Goal: Transaction & Acquisition: Purchase product/service

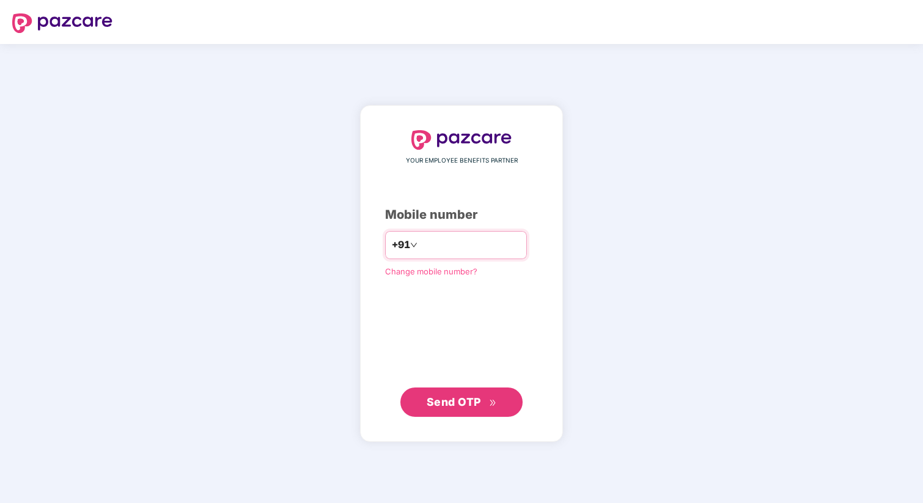
type input "**********"
click at [471, 398] on span "Send OTP" at bounding box center [454, 401] width 54 height 13
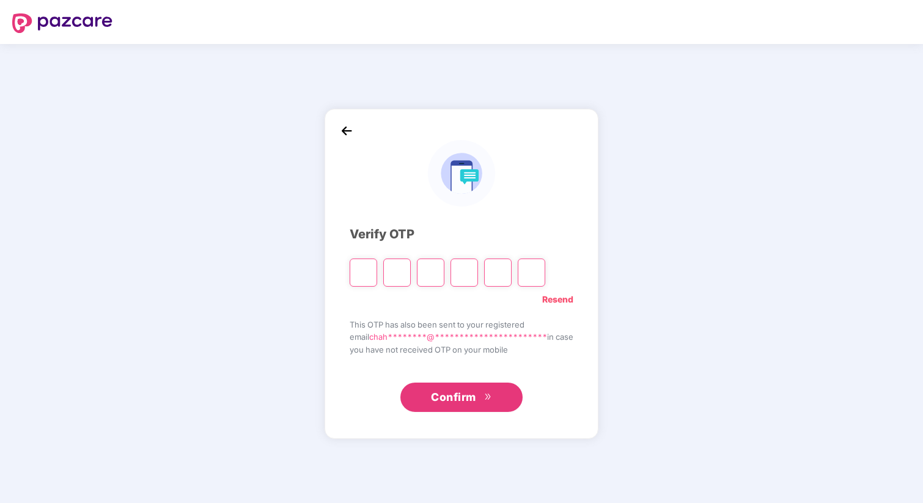
paste input "*"
type input "*"
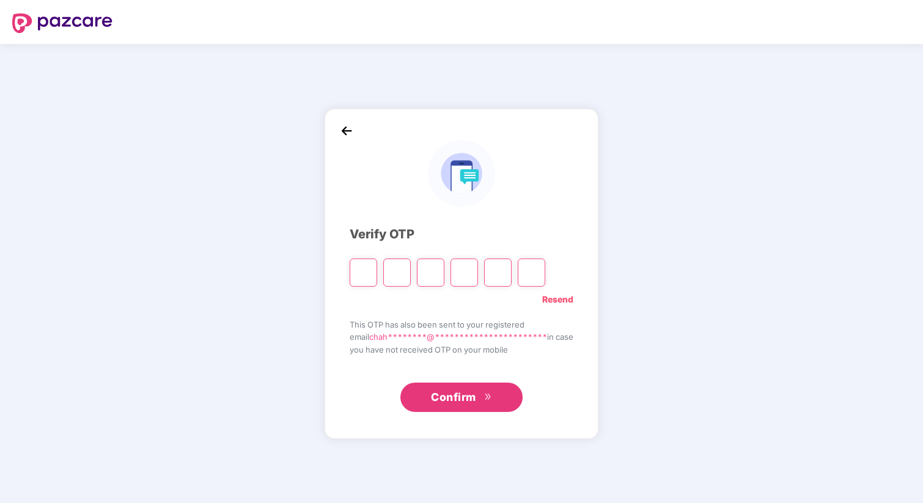
type input "*"
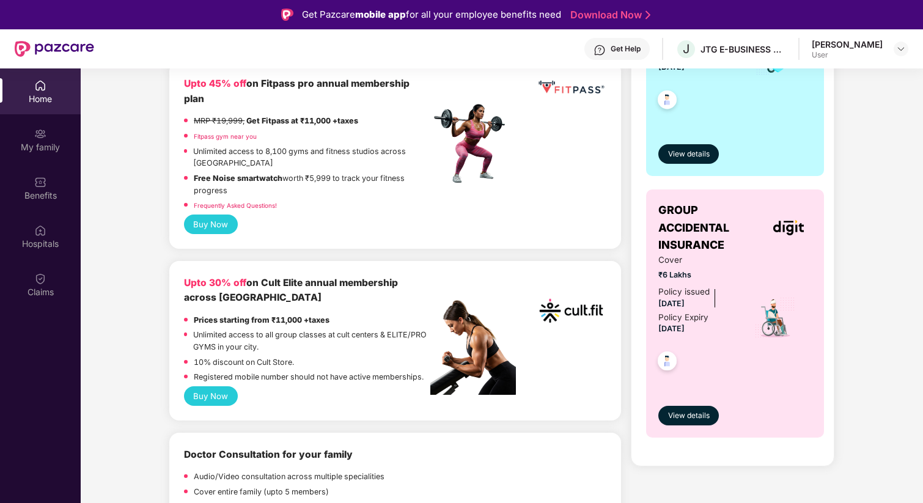
scroll to position [347, 0]
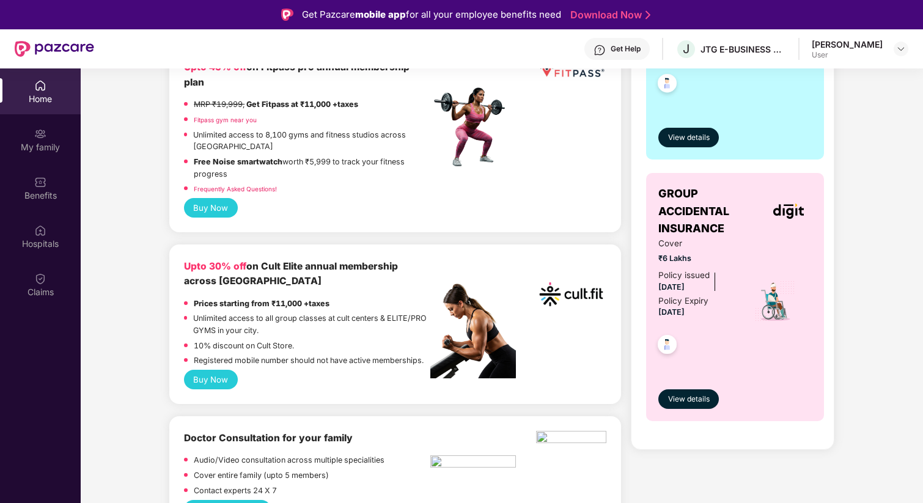
click at [227, 260] on b "Upto 30% off" at bounding box center [215, 266] width 62 height 12
click at [219, 370] on button "Buy Now" at bounding box center [211, 380] width 54 height 20
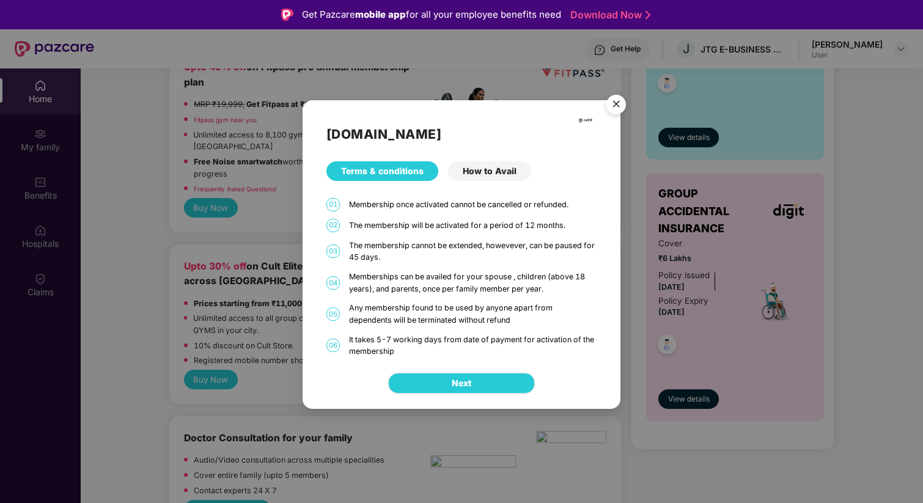
click at [484, 171] on div "How to Avail" at bounding box center [489, 171] width 83 height 20
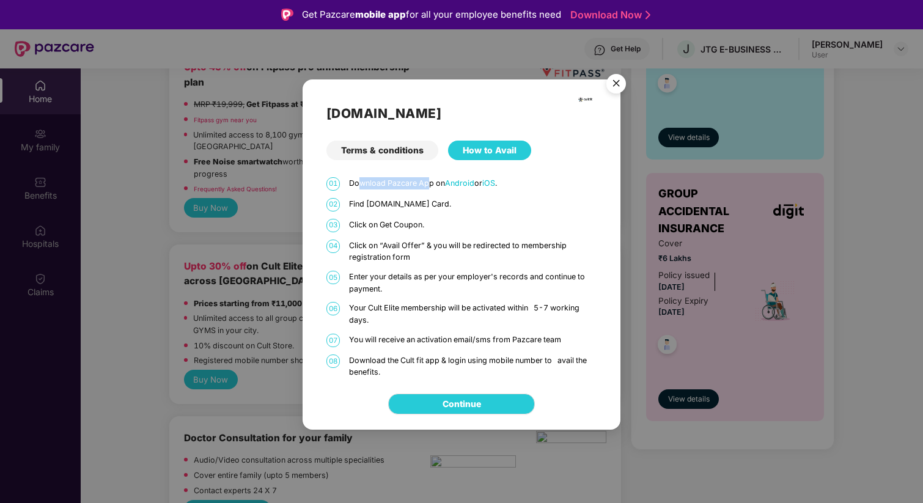
drag, startPoint x: 358, startPoint y: 181, endPoint x: 427, endPoint y: 181, distance: 68.5
click at [427, 181] on p "Download Pazcare App on Android or iOS ." at bounding box center [473, 183] width 248 height 12
drag, startPoint x: 347, startPoint y: 206, endPoint x: 405, endPoint y: 210, distance: 58.2
click at [405, 210] on div "02 Find [DOMAIN_NAME] Card." at bounding box center [461, 204] width 271 height 13
click at [405, 210] on p "Find Cult.fit Card." at bounding box center [473, 204] width 248 height 12
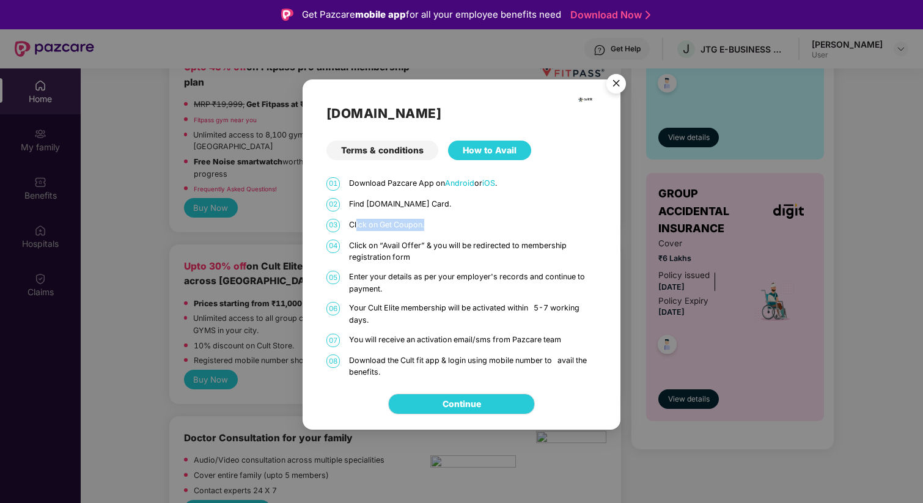
drag, startPoint x: 356, startPoint y: 225, endPoint x: 432, endPoint y: 226, distance: 75.8
click at [432, 226] on p "Click on Get Coupon." at bounding box center [473, 225] width 248 height 12
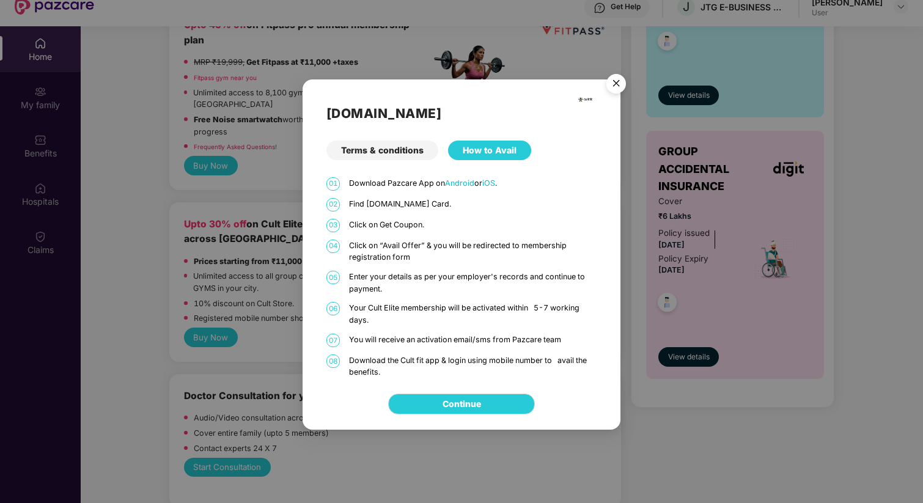
scroll to position [68, 0]
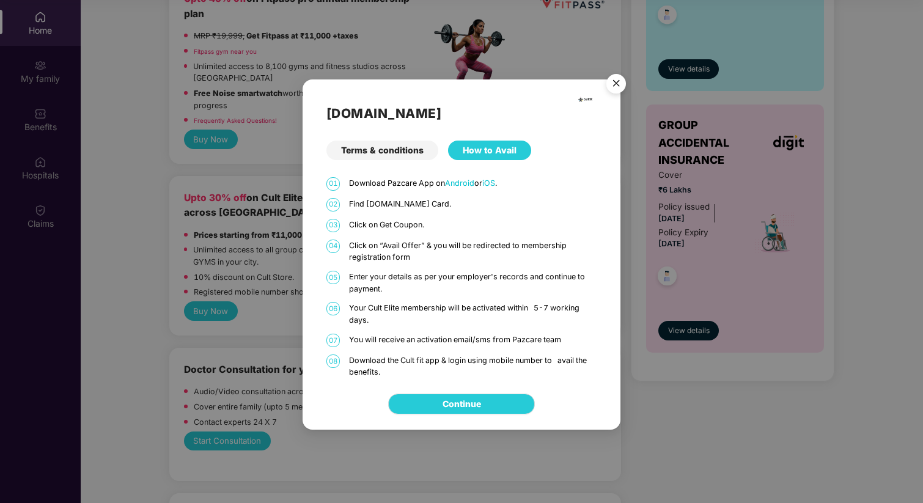
click at [382, 157] on div "Terms & conditions" at bounding box center [382, 151] width 112 height 20
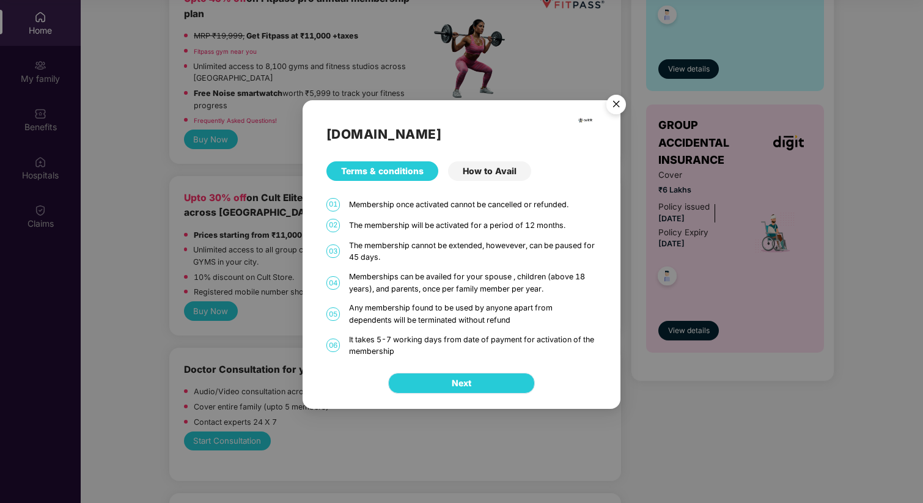
click at [476, 384] on button "Next" at bounding box center [461, 383] width 147 height 21
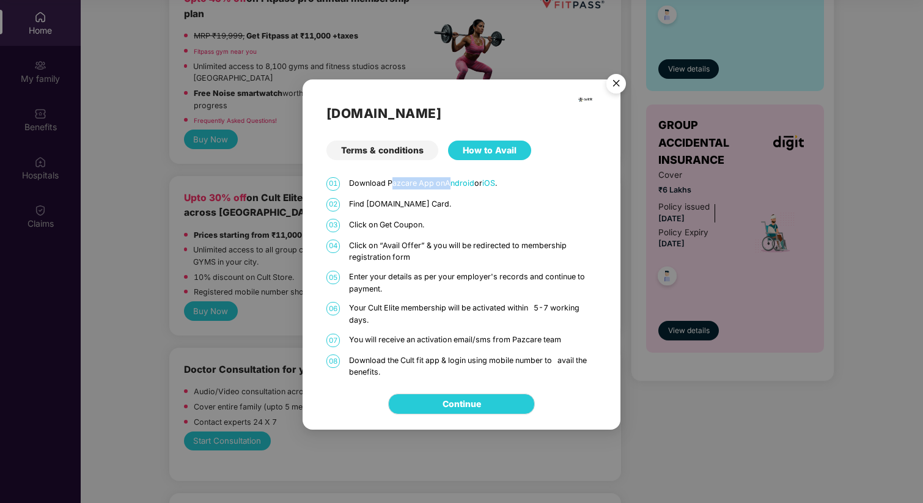
drag, startPoint x: 390, startPoint y: 185, endPoint x: 452, endPoint y: 186, distance: 61.7
click at [452, 186] on p "Download Pazcare App on Android or iOS ." at bounding box center [473, 183] width 248 height 12
drag, startPoint x: 347, startPoint y: 197, endPoint x: 433, endPoint y: 217, distance: 89.0
click at [433, 217] on div "01 Download Pazcare App on Android or iOS . 02 Find Cult.fit Card. 03 Click on …" at bounding box center [461, 278] width 271 height 202
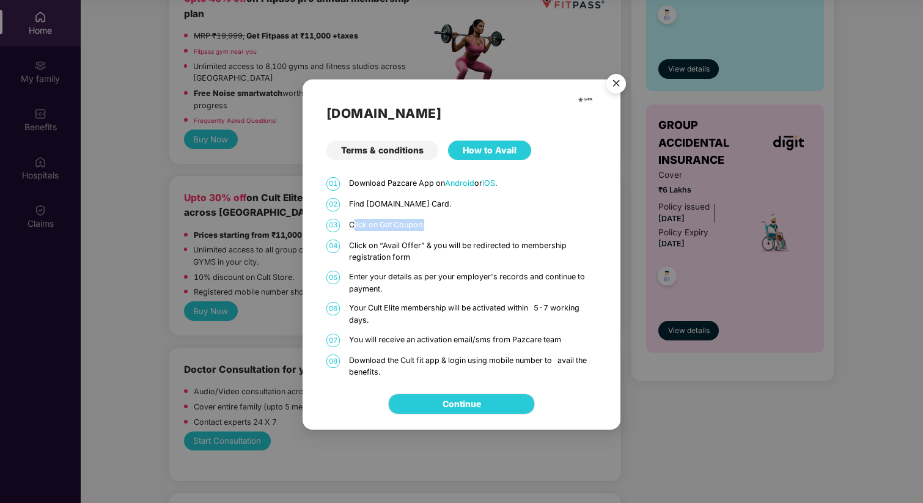
drag, startPoint x: 355, startPoint y: 224, endPoint x: 442, endPoint y: 224, distance: 87.4
click at [442, 224] on p "Click on Get Coupon." at bounding box center [473, 225] width 248 height 12
drag, startPoint x: 355, startPoint y: 254, endPoint x: 414, endPoint y: 265, distance: 60.9
click at [414, 265] on div "01 Download Pazcare App on Android or iOS . 02 Find Cult.fit Card. 03 Click on …" at bounding box center [461, 278] width 271 height 202
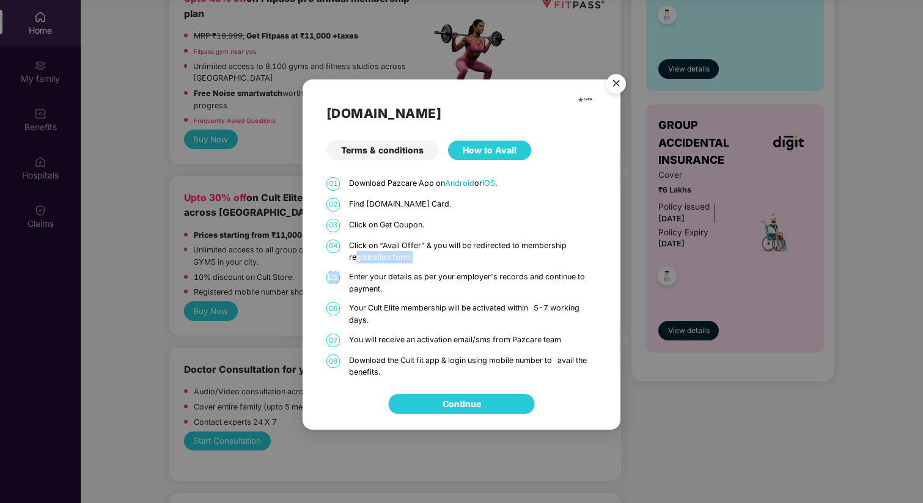
click at [414, 265] on div "01 Download Pazcare App on Android or iOS . 02 Find Cult.fit Card. 03 Click on …" at bounding box center [461, 278] width 271 height 202
click at [617, 79] on img "Close" at bounding box center [616, 85] width 34 height 34
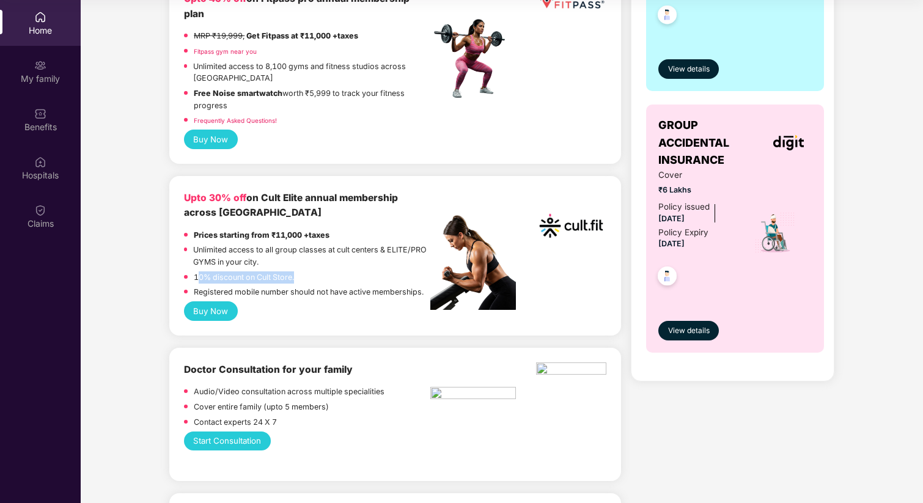
drag, startPoint x: 199, startPoint y: 263, endPoint x: 303, endPoint y: 265, distance: 104.5
click at [303, 271] on div "10% discount on Cult Store." at bounding box center [307, 278] width 246 height 15
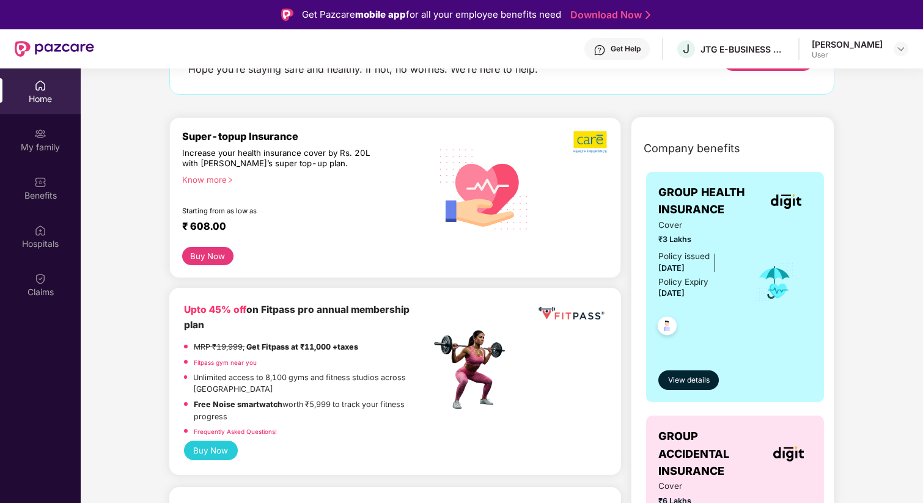
scroll to position [124, 0]
